Goal: Find specific fact: Find specific fact

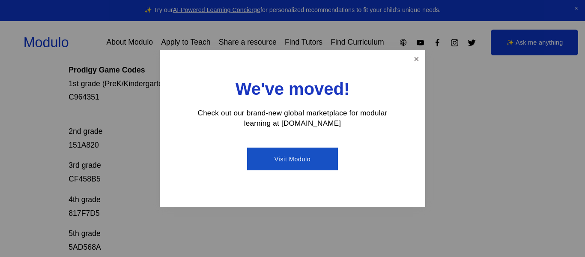
scroll to position [170, 0]
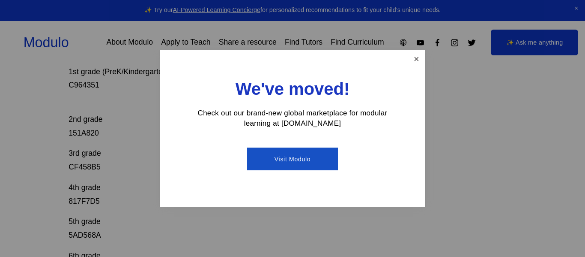
click at [409, 59] on link "Close" at bounding box center [416, 58] width 15 height 15
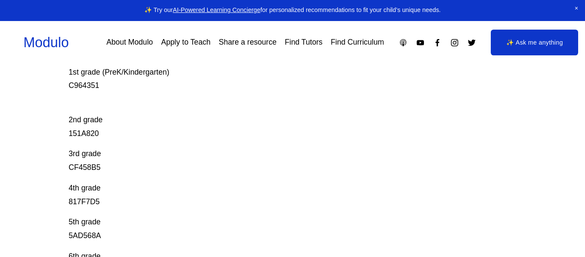
scroll to position [154, 0]
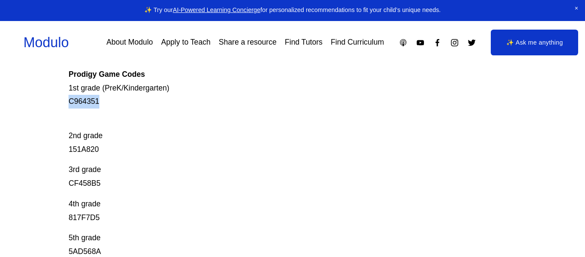
drag, startPoint x: 68, startPoint y: 101, endPoint x: 102, endPoint y: 100, distance: 34.7
click at [102, 100] on div "Prodigy Game Codes Prodigy is our go-to mastery- based tool to give kids lots o…" at bounding box center [292, 207] width 585 height 517
copy p "C964351"
drag, startPoint x: 72, startPoint y: 149, endPoint x: 77, endPoint y: 149, distance: 4.7
click at [77, 149] on p "2nd grade 151A820" at bounding box center [270, 135] width 403 height 41
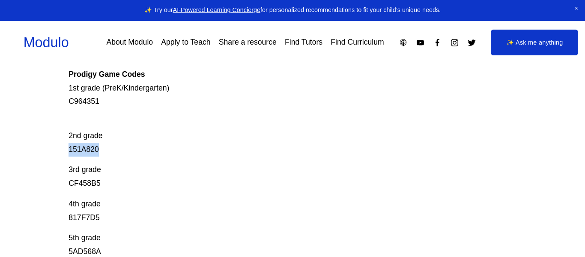
drag, startPoint x: 70, startPoint y: 149, endPoint x: 131, endPoint y: 146, distance: 61.3
click at [131, 146] on p "2nd grade 151A820" at bounding box center [270, 135] width 403 height 41
copy p "151A820"
